Goal: Transaction & Acquisition: Purchase product/service

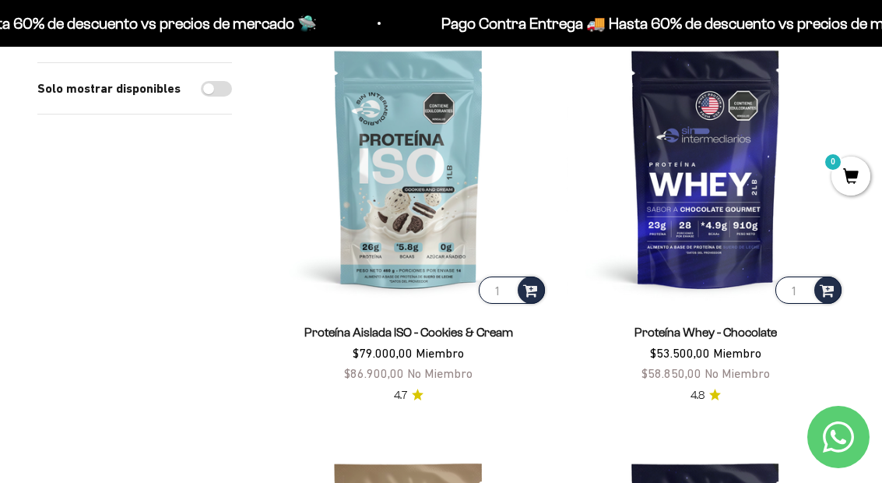
scroll to position [1022, 0]
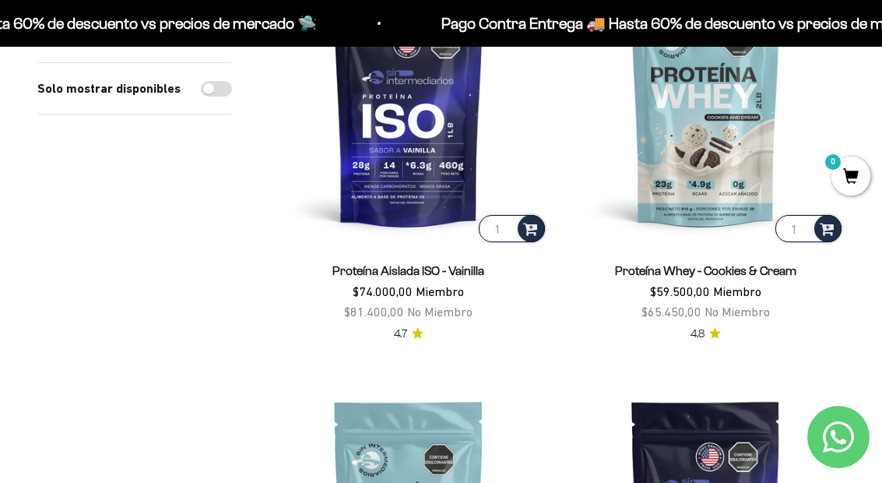
click at [811, 240] on input "1" at bounding box center [808, 228] width 66 height 27
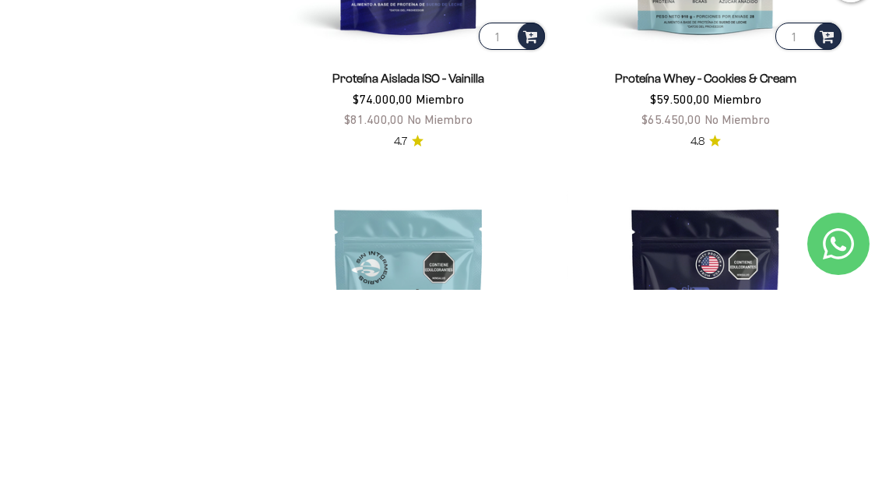
click at [727, 65] on img at bounding box center [706, 107] width 279 height 279
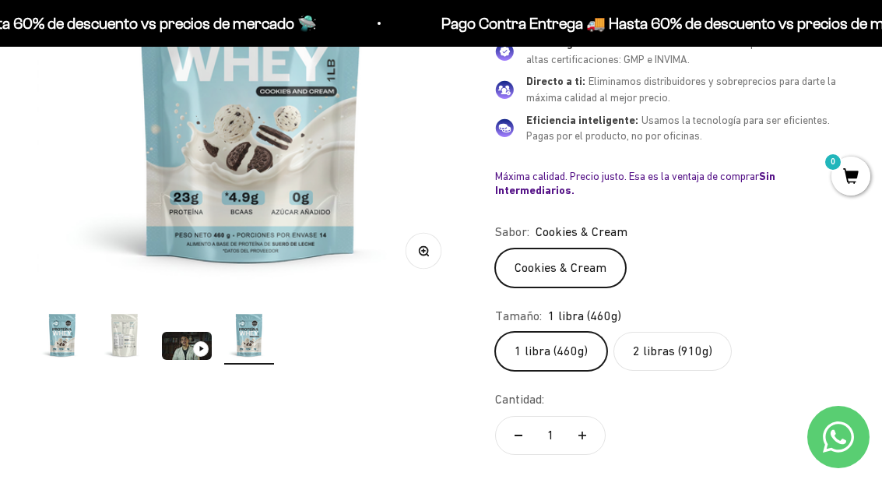
click at [709, 346] on label "2 libras (910g)" at bounding box center [672, 351] width 118 height 39
click at [495, 332] on input "2 libras (910g)" at bounding box center [494, 331] width 1 height 1
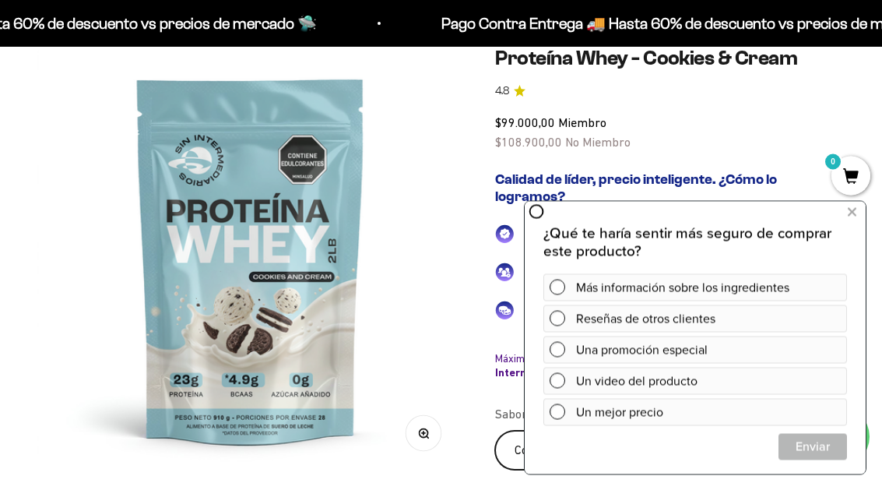
scroll to position [154, 0]
click at [850, 210] on icon at bounding box center [852, 212] width 9 height 20
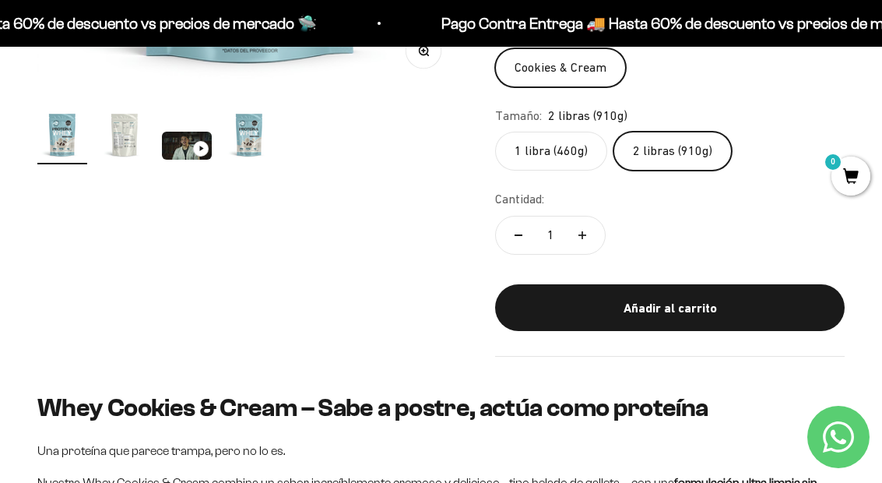
scroll to position [510, 0]
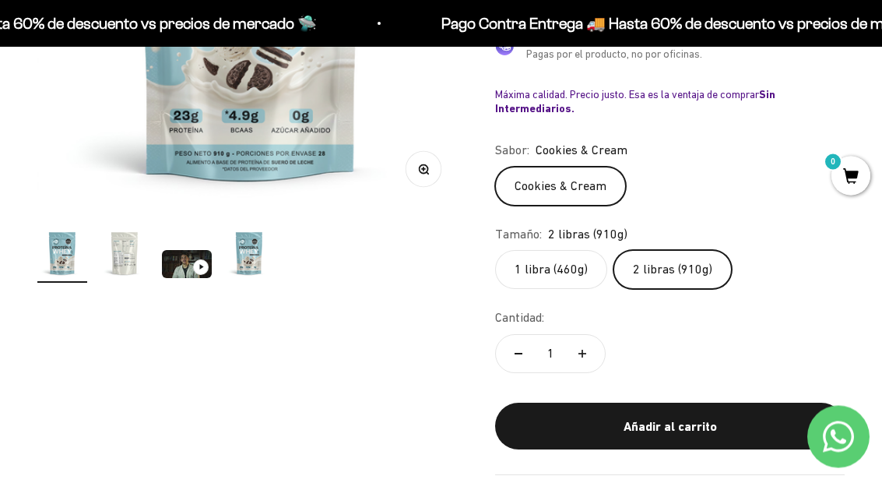
click at [667, 423] on div "Añadir al carrito" at bounding box center [669, 427] width 287 height 20
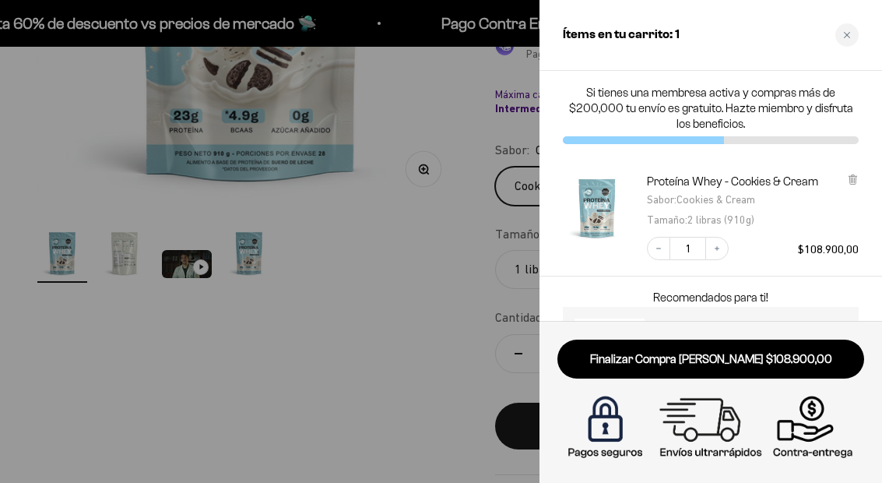
click at [851, 37] on div "Close cart" at bounding box center [846, 34] width 23 height 23
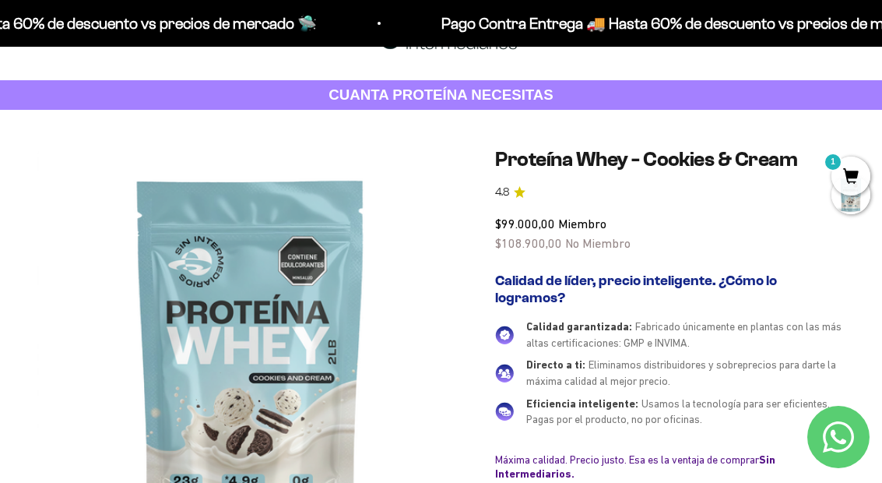
scroll to position [0, 0]
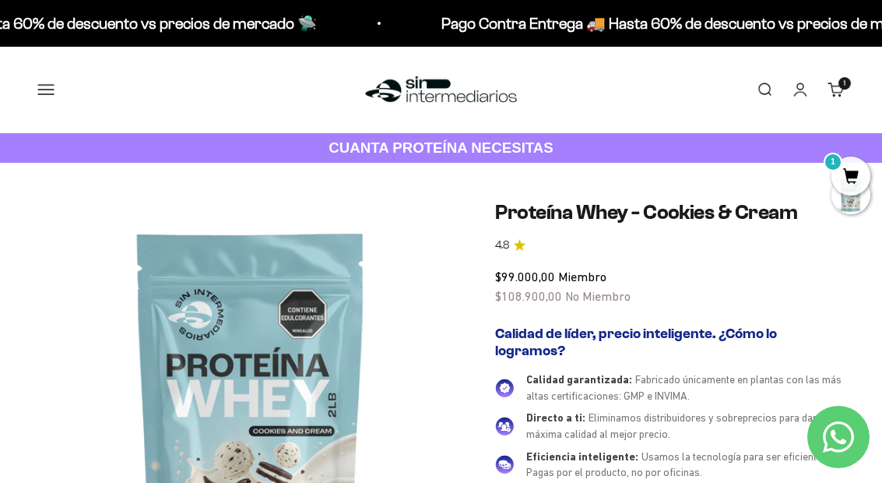
click at [474, 81] on img at bounding box center [441, 89] width 160 height 33
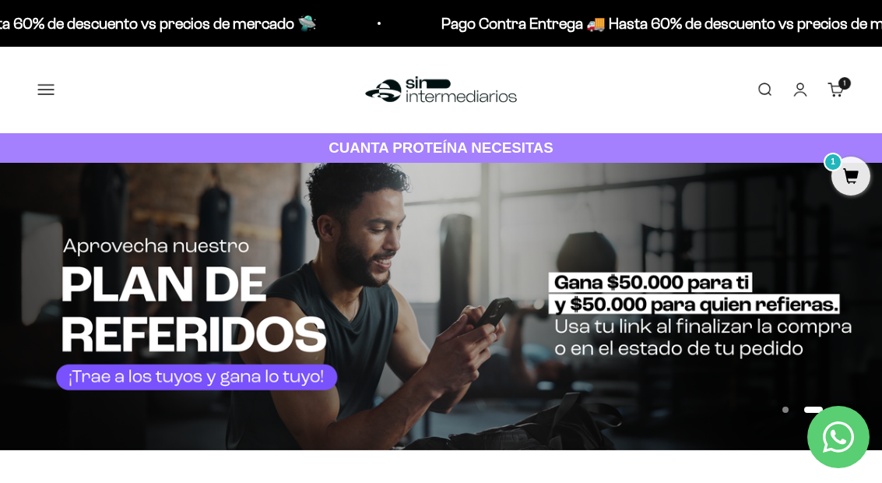
click at [19, 81] on div "Menú Buscar Inicio Comprar Proteínas Ver Todos Whey Iso Vegan Pancakes Pre-Entr…" at bounding box center [441, 90] width 882 height 86
click at [62, 119] on div "Menú Buscar Inicio Comprar Proteínas Ver Todos Whey Iso Vegan Pancakes Pre-Entr…" at bounding box center [441, 90] width 882 height 86
click at [54, 98] on button "Menú" at bounding box center [45, 89] width 17 height 17
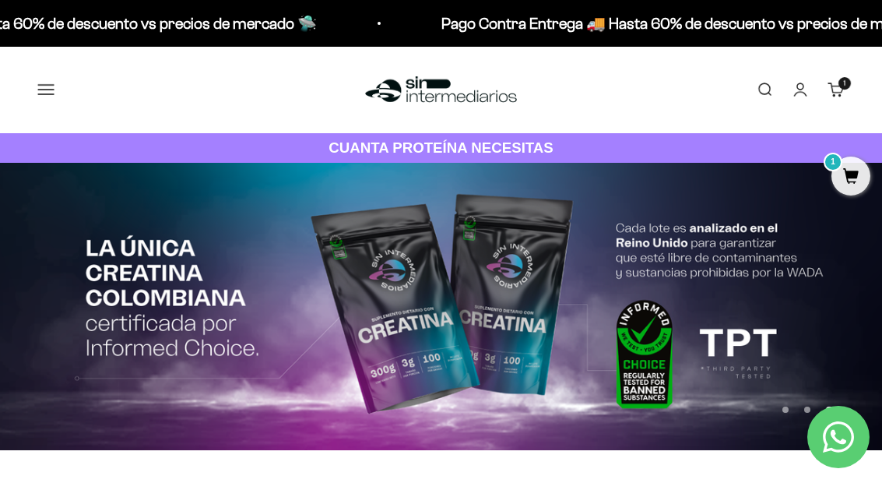
click at [0, 0] on span "Membresía" at bounding box center [0, 0] width 0 height 0
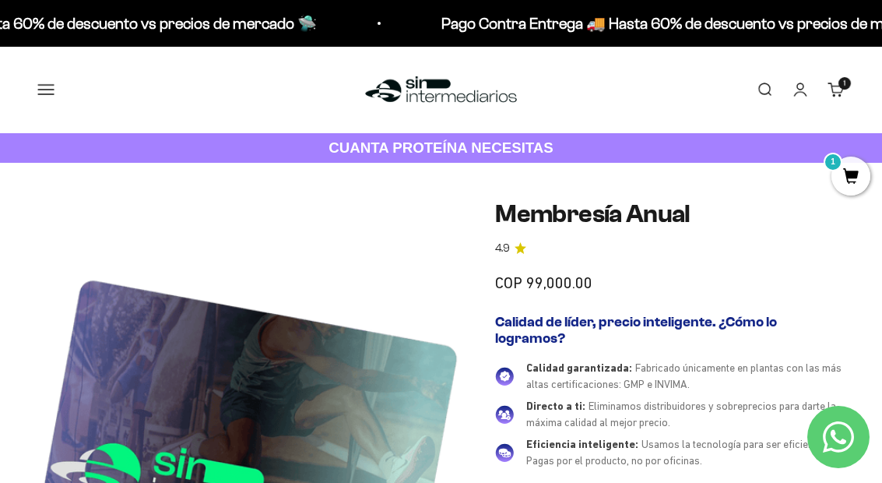
click at [50, 86] on button "Menú" at bounding box center [45, 89] width 17 height 17
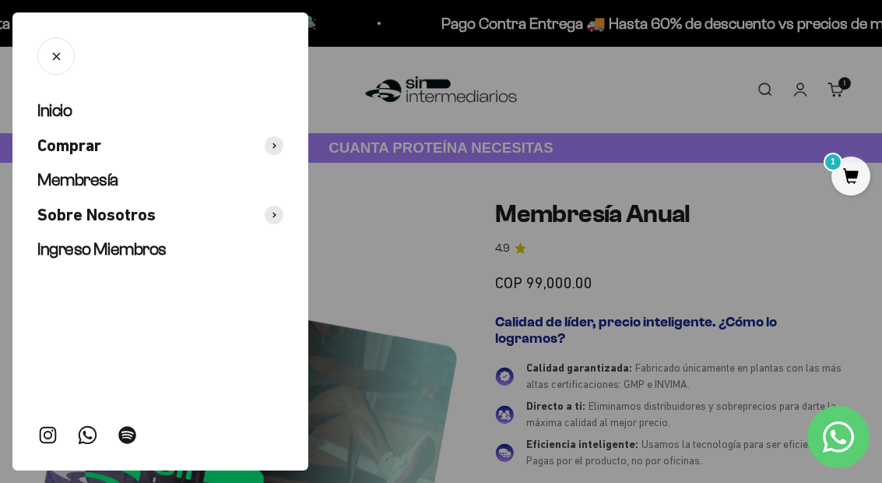
click at [114, 144] on button "Comprar" at bounding box center [160, 146] width 246 height 23
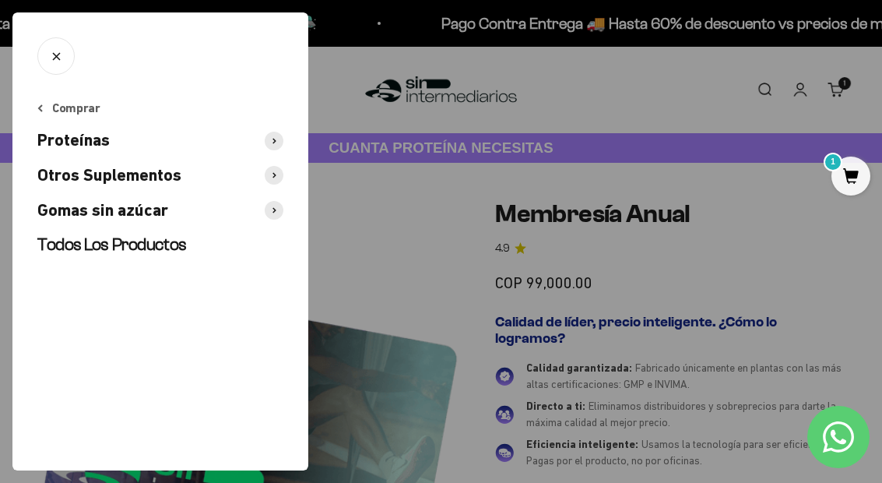
click at [162, 140] on button "Proteínas" at bounding box center [160, 140] width 246 height 23
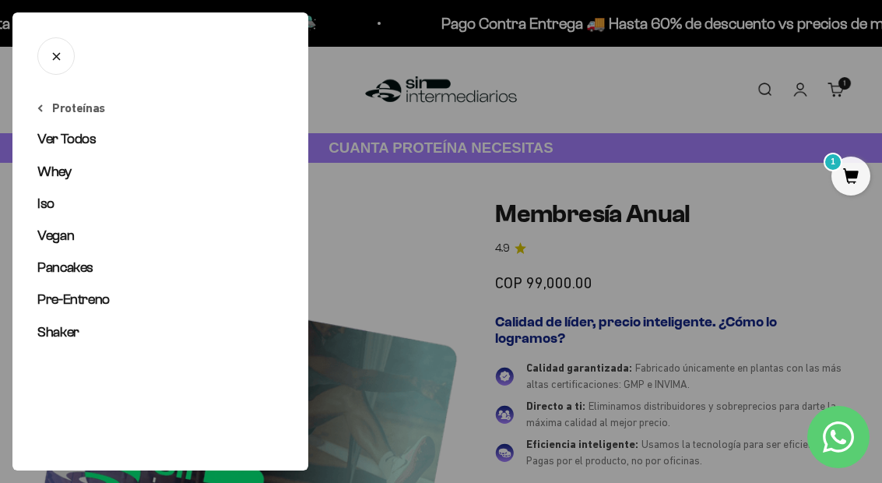
click at [114, 137] on link "Ver Todos" at bounding box center [160, 138] width 246 height 19
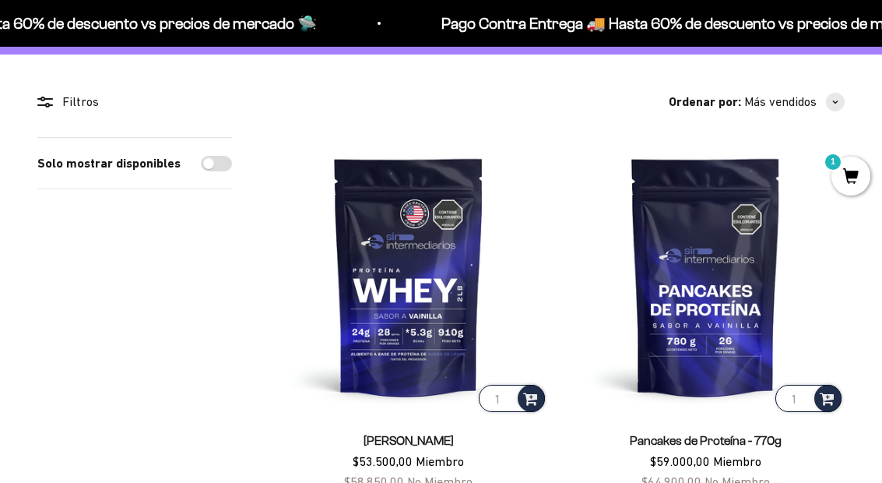
scroll to position [262, 0]
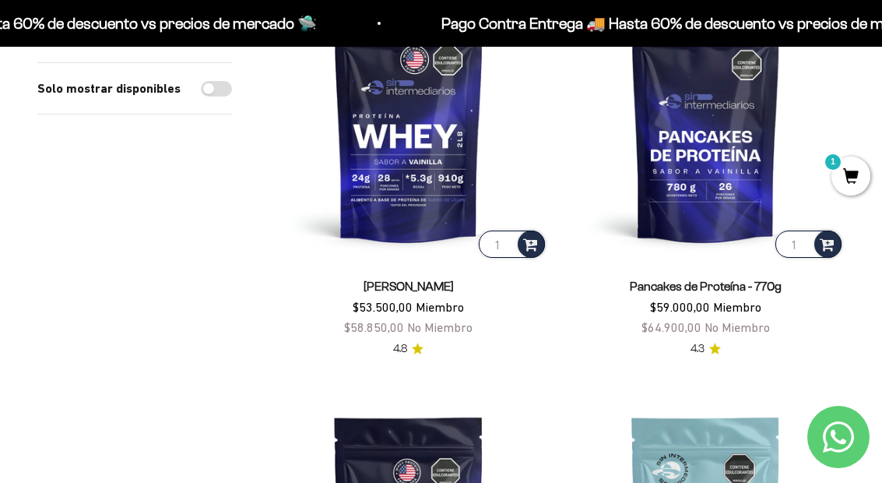
click at [743, 127] on img at bounding box center [706, 122] width 279 height 279
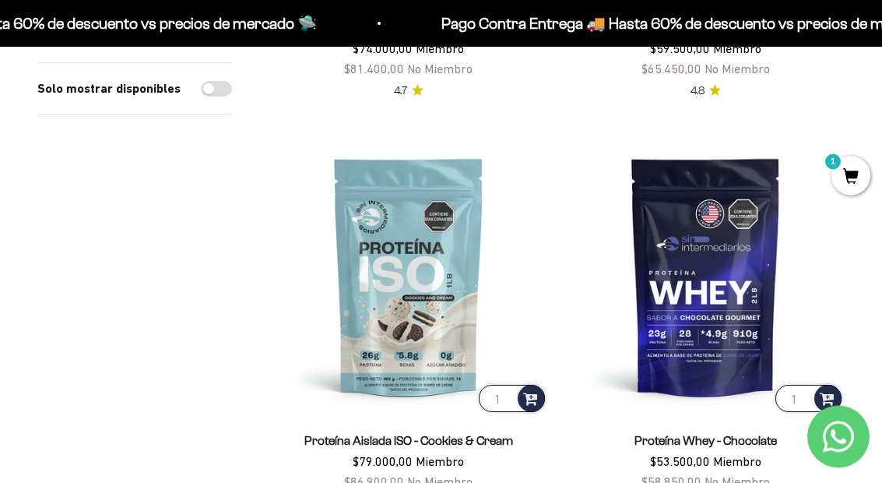
scroll to position [933, 0]
click at [346, 259] on img at bounding box center [408, 276] width 279 height 279
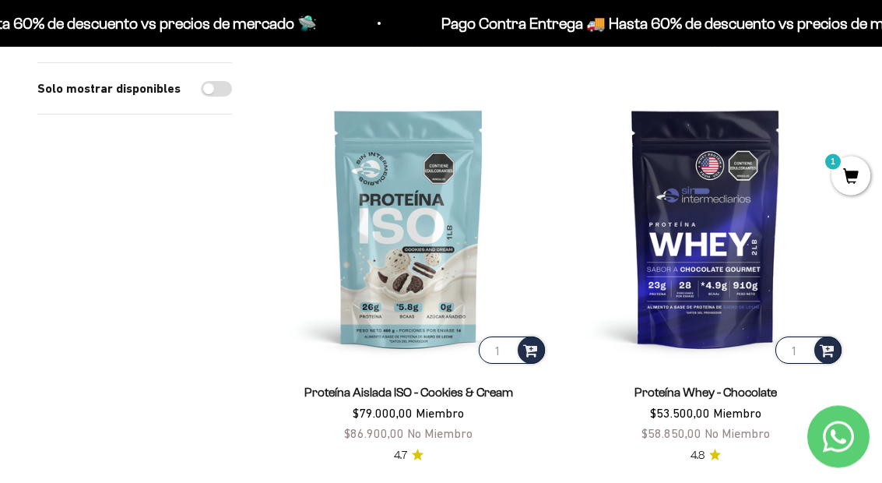
scroll to position [982, 0]
click at [736, 234] on img at bounding box center [706, 227] width 279 height 279
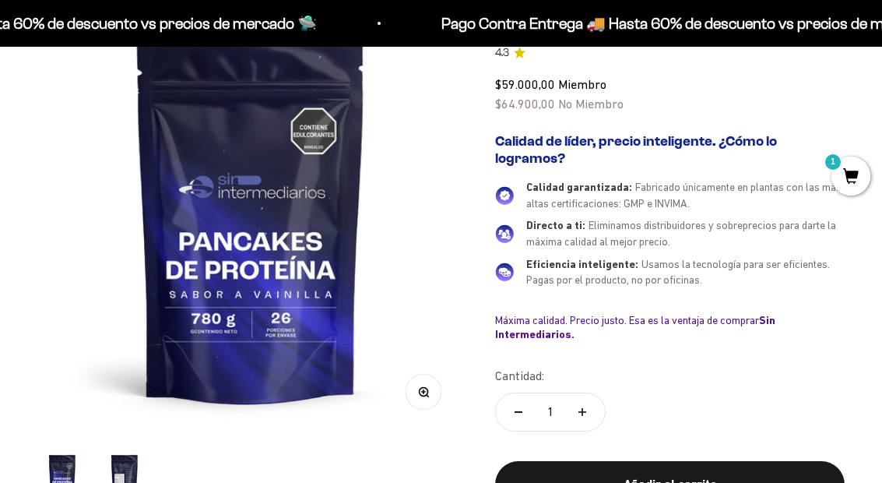
scroll to position [199, 0]
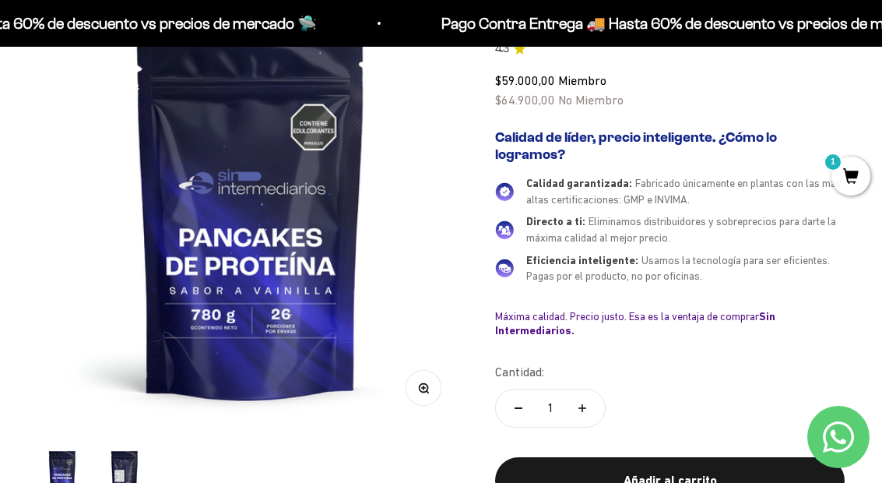
click at [129, 482] on img "Ir al artículo 2" at bounding box center [125, 472] width 50 height 50
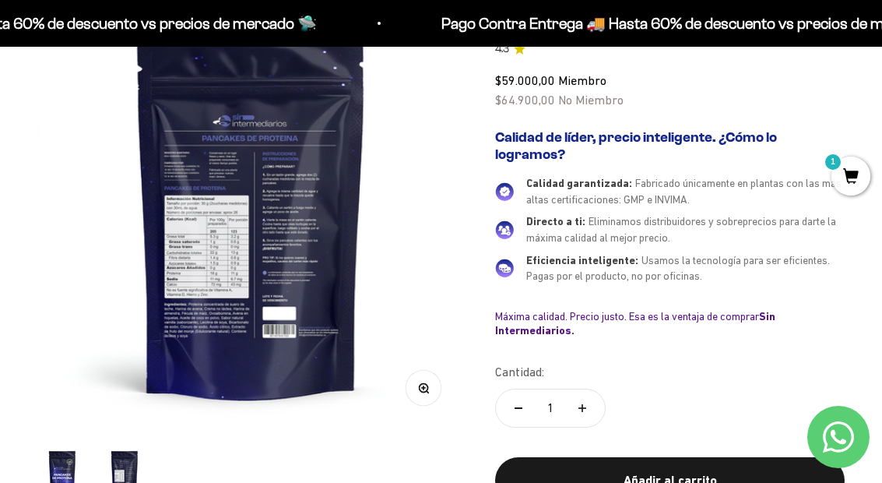
scroll to position [262, 0]
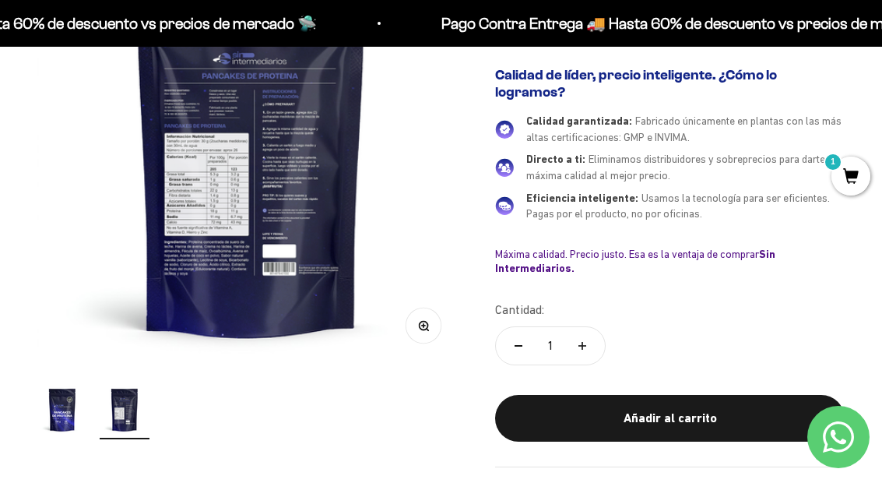
click at [177, 156] on img at bounding box center [250, 151] width 427 height 427
click at [199, 163] on img at bounding box center [250, 151] width 427 height 427
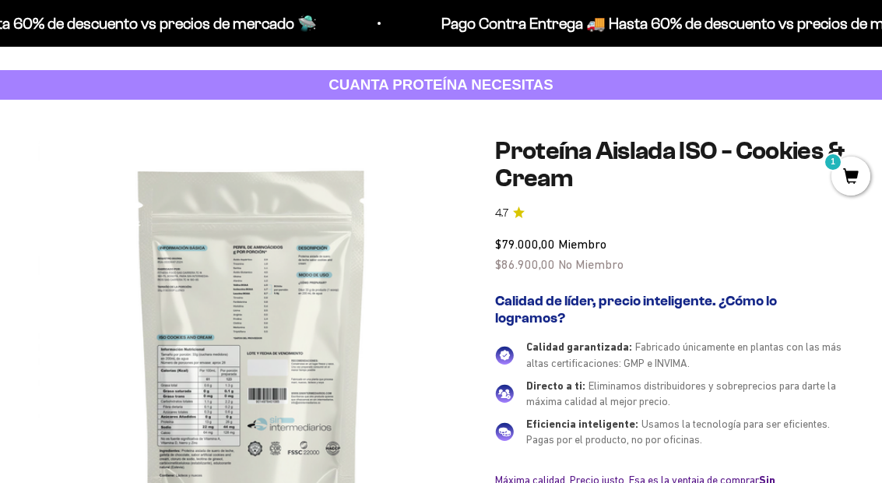
scroll to position [0, 436]
click at [167, 295] on img at bounding box center [250, 350] width 427 height 427
click at [233, 251] on img at bounding box center [250, 350] width 427 height 427
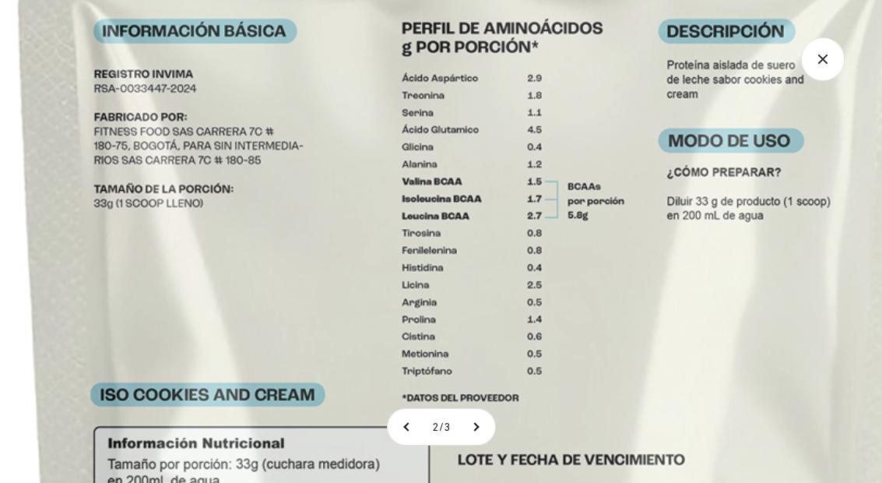
click at [830, 62] on icon "Cerrar galería" at bounding box center [823, 59] width 44 height 44
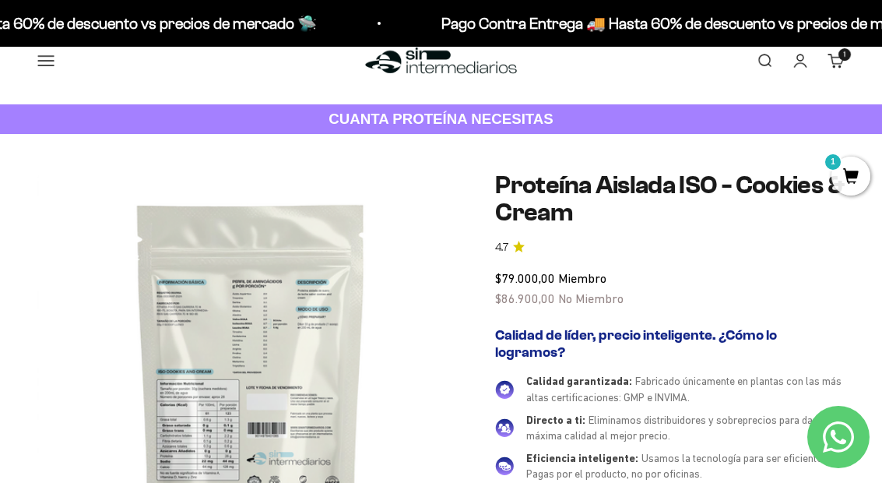
scroll to position [0, 0]
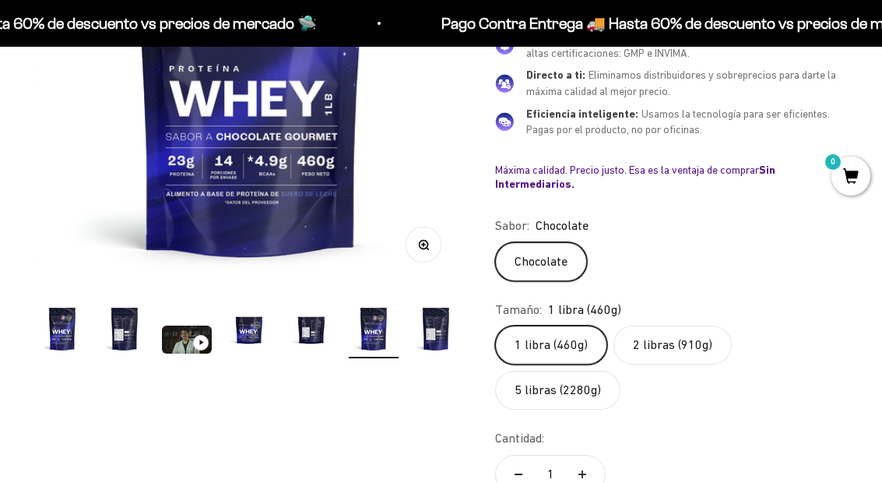
scroll to position [358, 0]
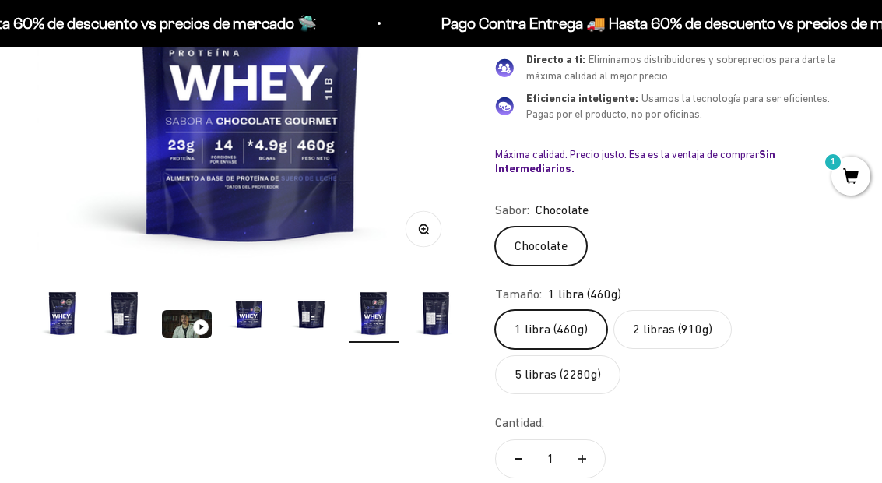
click at [591, 366] on label "5 libras (2280g)" at bounding box center [557, 374] width 125 height 39
click at [495, 310] on input "5 libras (2280g)" at bounding box center [494, 309] width 1 height 1
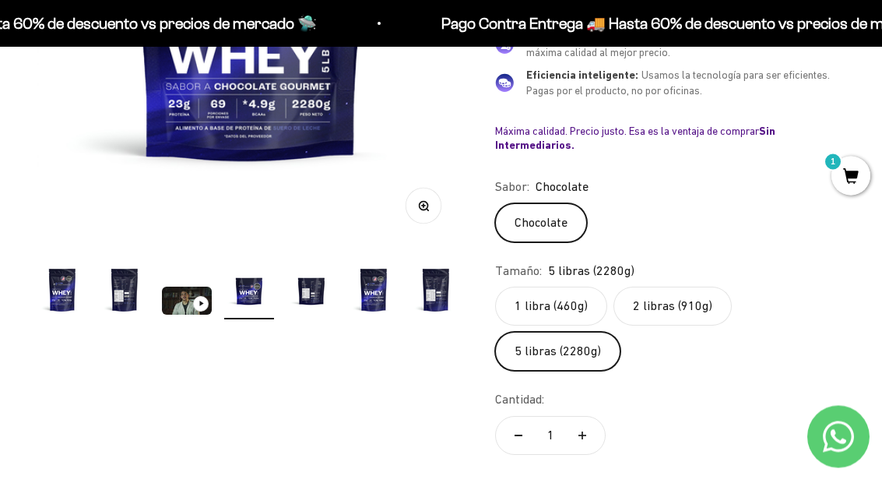
scroll to position [383, 0]
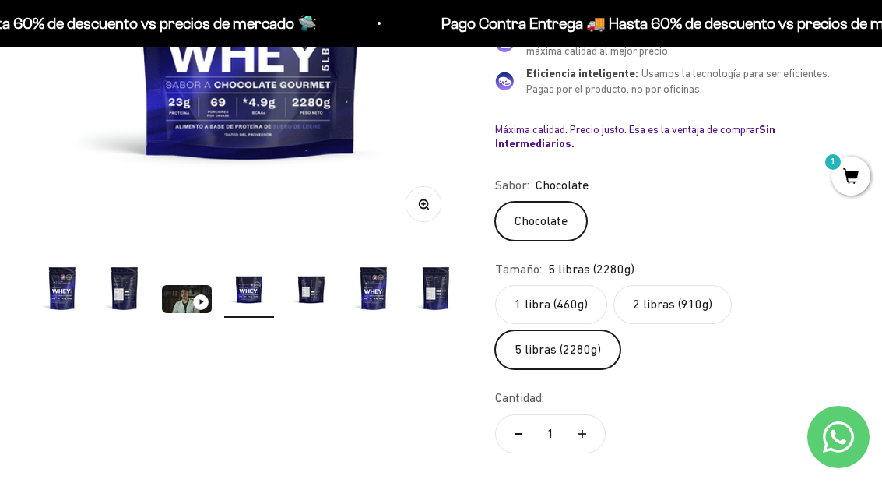
click at [313, 292] on img "Ir al artículo 5" at bounding box center [311, 288] width 50 height 50
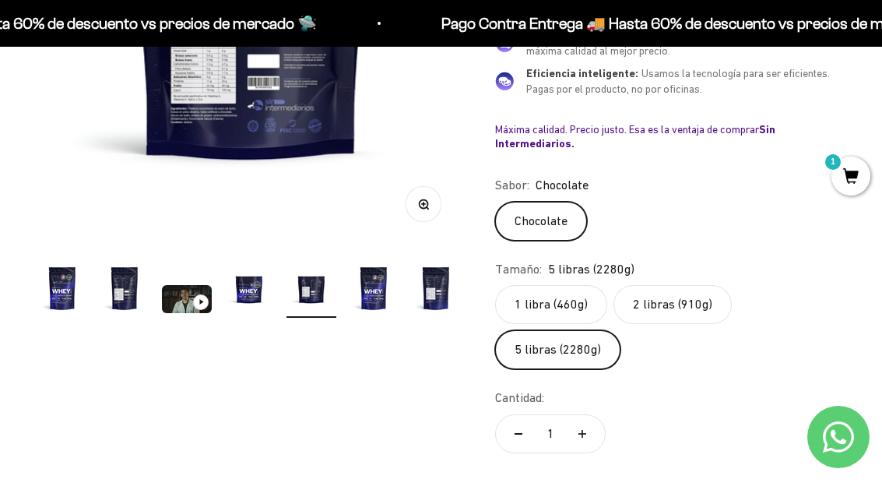
click at [379, 295] on img "Ir al artículo 6" at bounding box center [374, 288] width 50 height 50
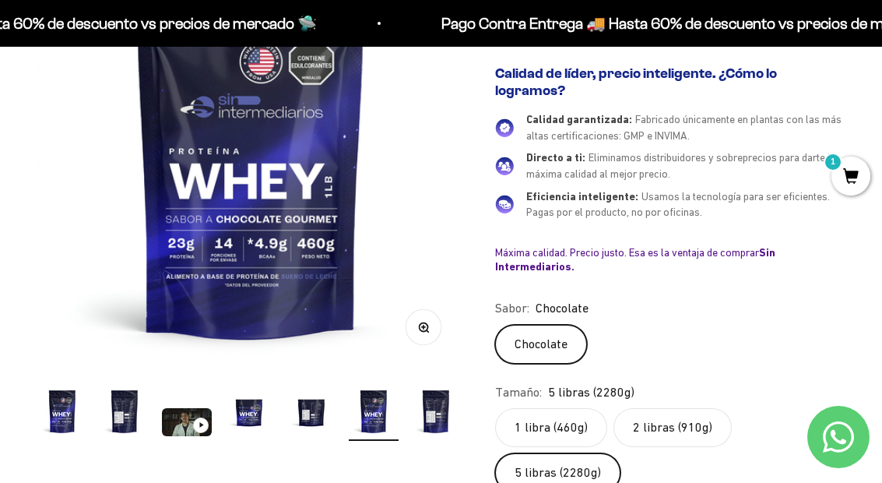
scroll to position [255, 0]
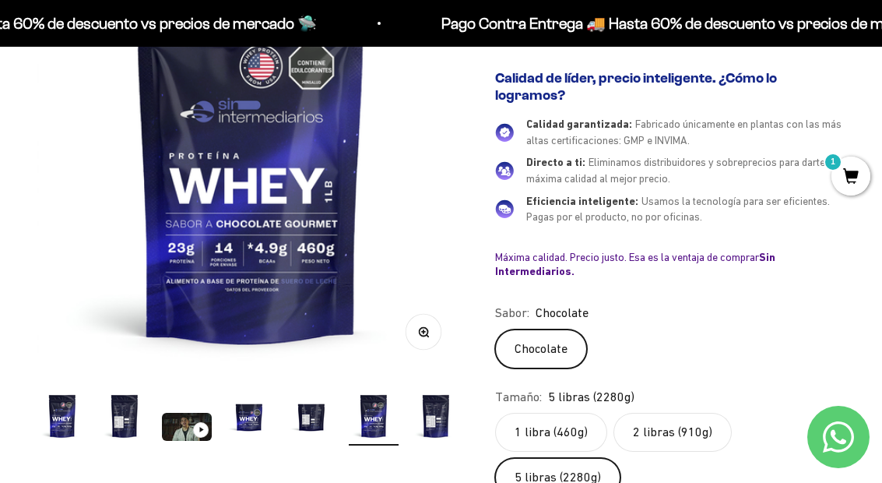
click at [552, 424] on label "1 libra (460g)" at bounding box center [551, 432] width 112 height 39
click at [495, 413] on input "1 libra (460g)" at bounding box center [494, 412] width 1 height 1
click at [685, 431] on label "2 libras (910g)" at bounding box center [672, 432] width 118 height 39
click at [495, 413] on input "2 libras (910g)" at bounding box center [494, 412] width 1 height 1
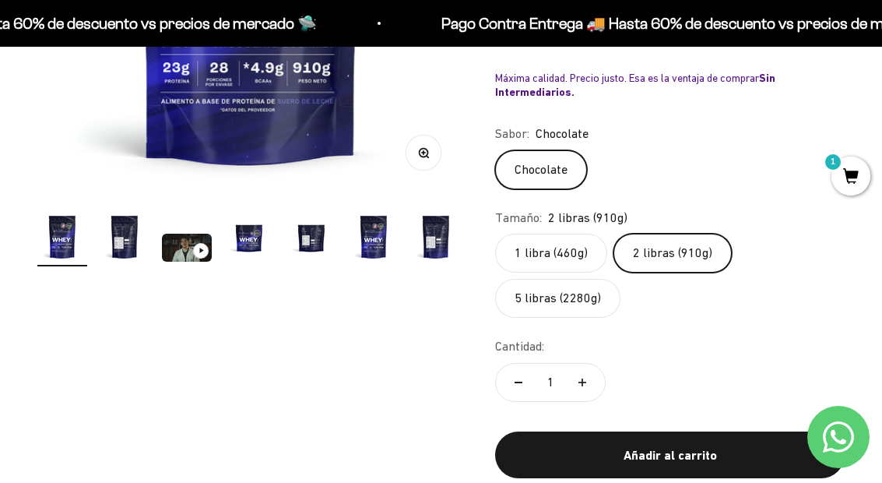
scroll to position [525, 0]
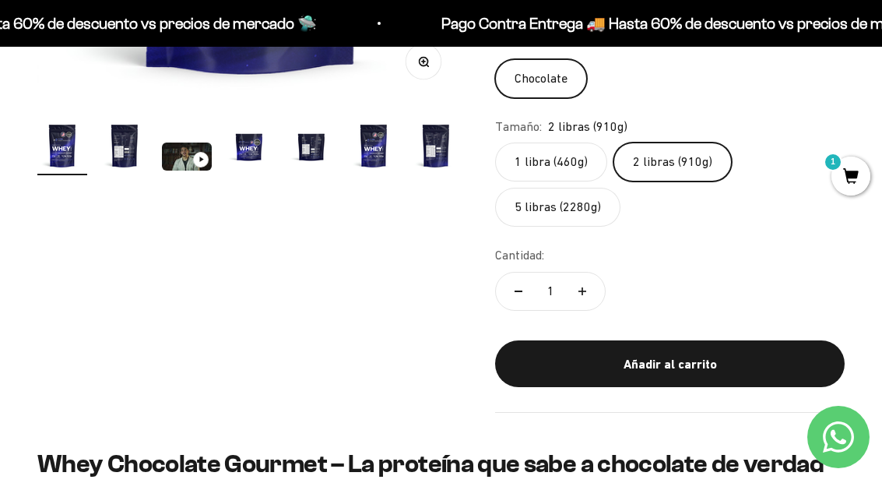
click at [740, 354] on div "Añadir al carrito" at bounding box center [669, 364] width 287 height 20
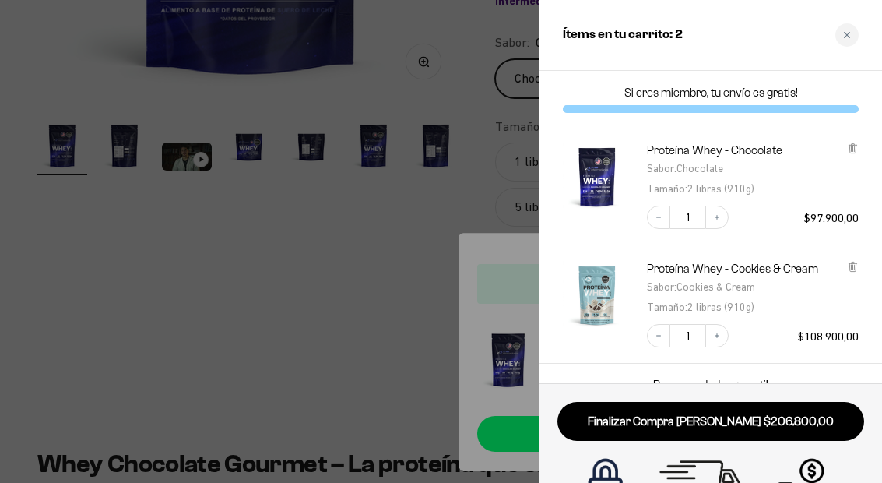
scroll to position [0, 0]
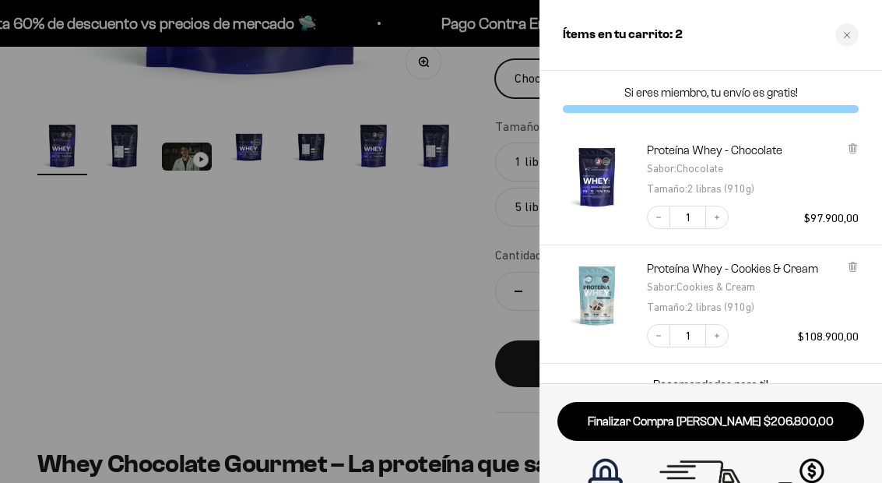
click at [866, 30] on div "Ítems en tu carrito: 2" at bounding box center [710, 35] width 343 height 71
click at [857, 36] on div "Close cart" at bounding box center [846, 34] width 23 height 23
